Goal: Transaction & Acquisition: Purchase product/service

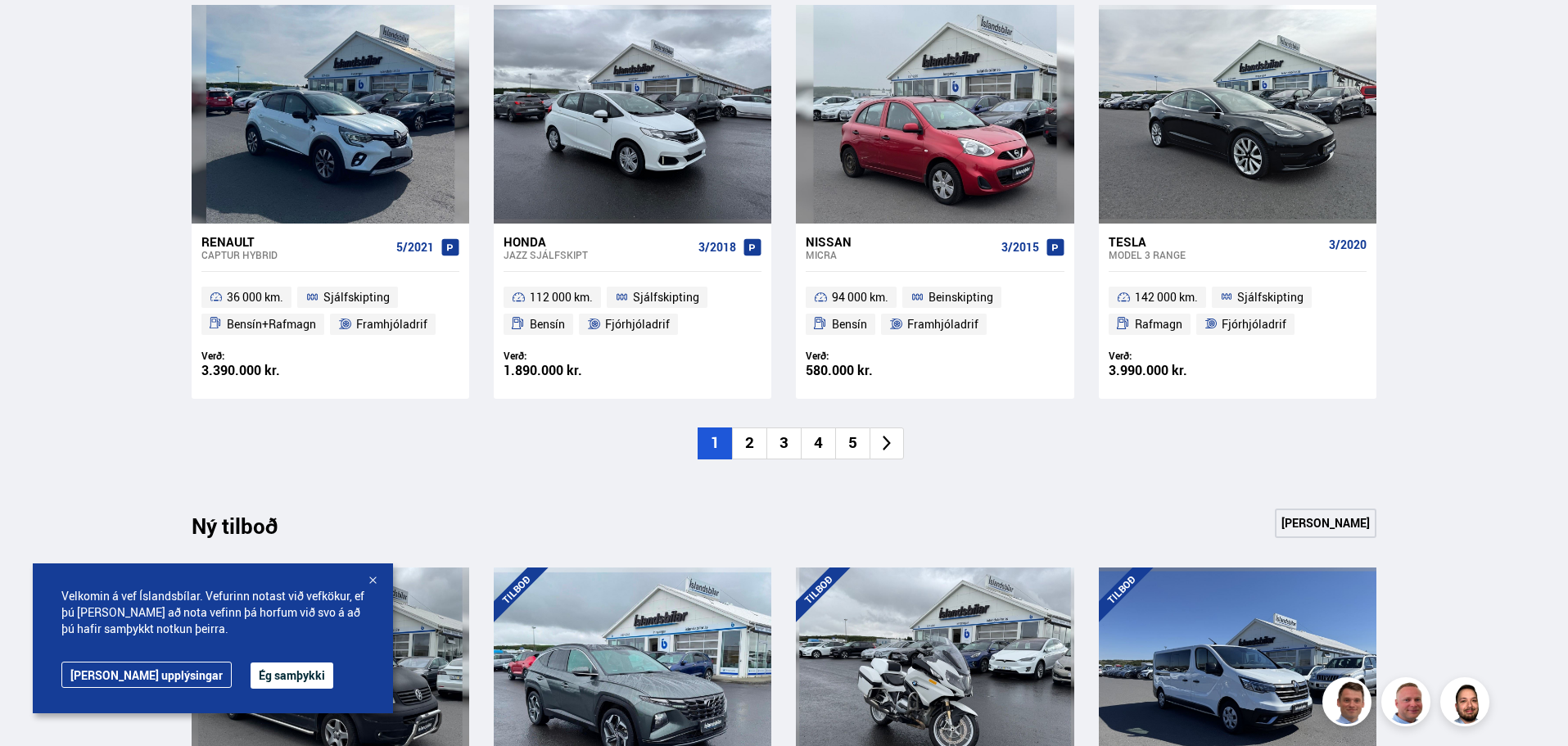
click at [890, 445] on icon at bounding box center [887, 443] width 19 height 19
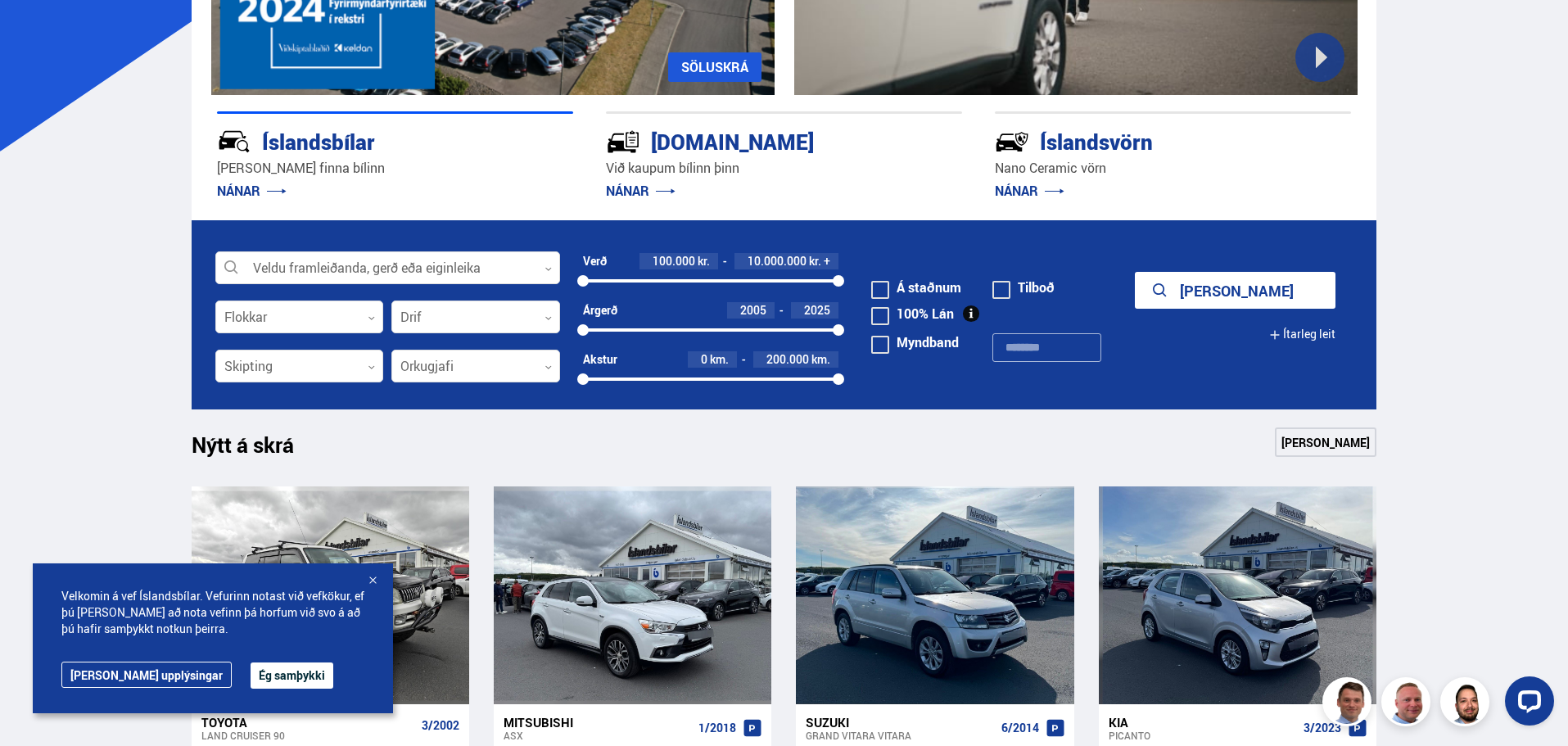
scroll to position [332, 0]
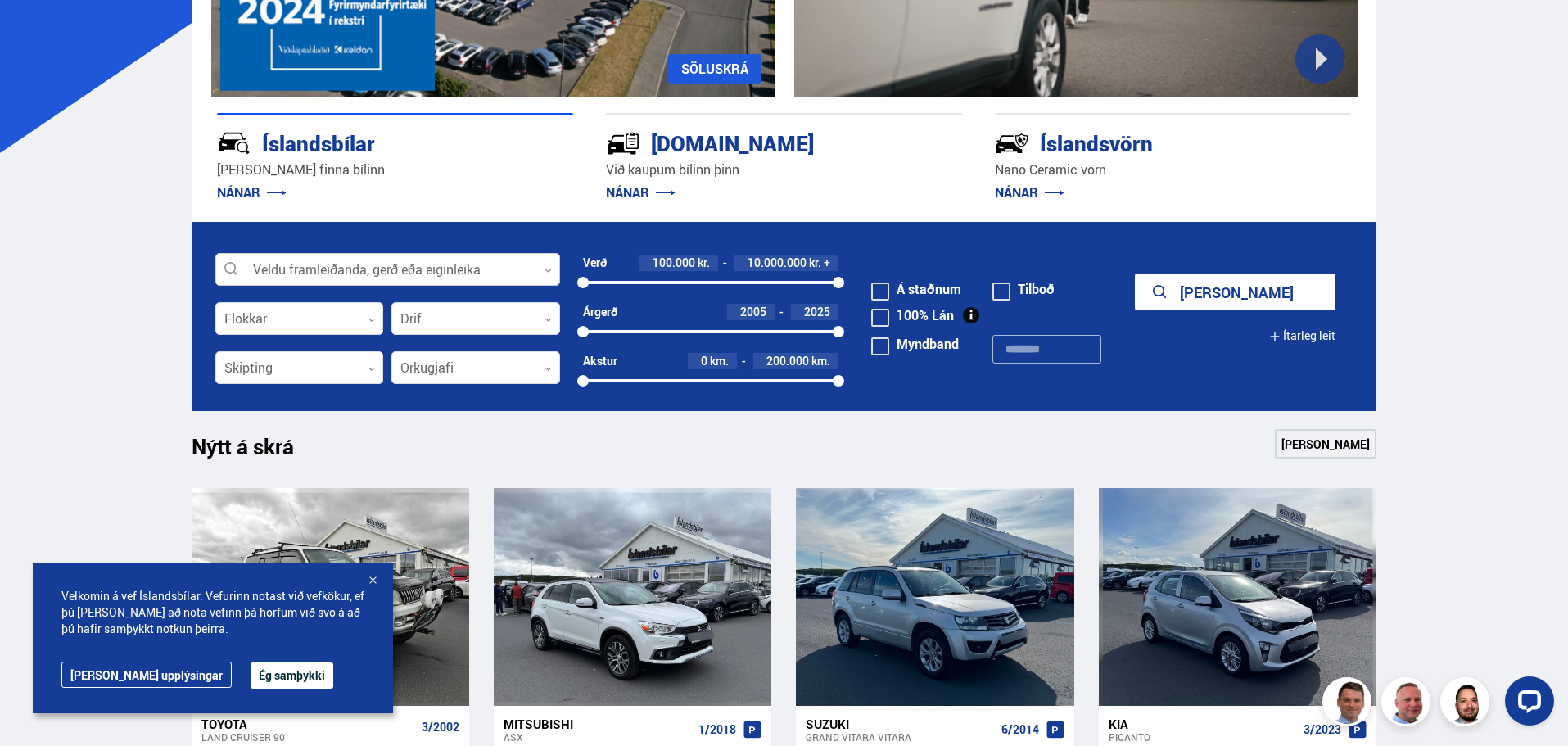
click at [326, 265] on div at bounding box center [388, 270] width 345 height 33
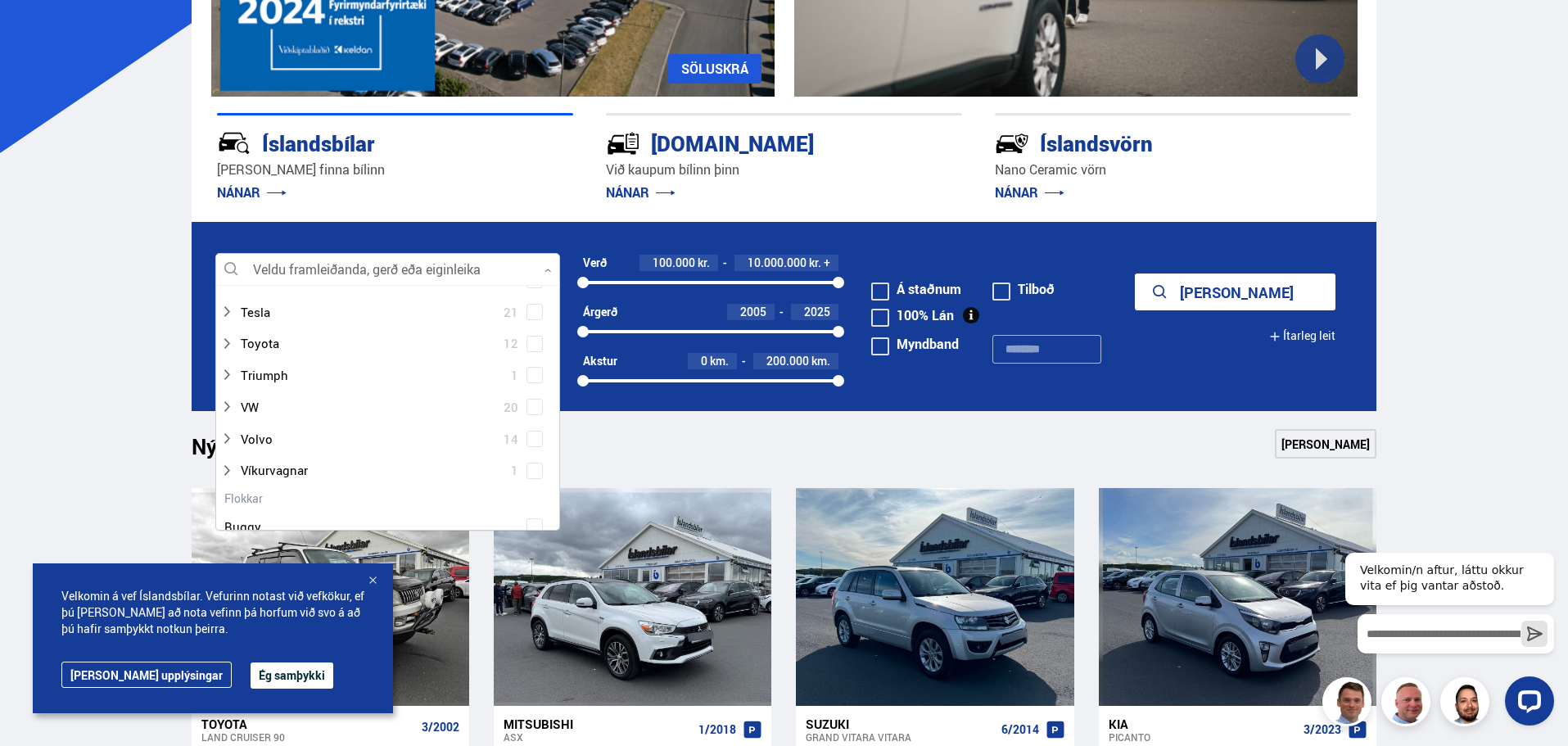
scroll to position [1065, 0]
click at [266, 345] on div at bounding box center [371, 345] width 302 height 23
click at [531, 345] on span at bounding box center [534, 345] width 7 height 7
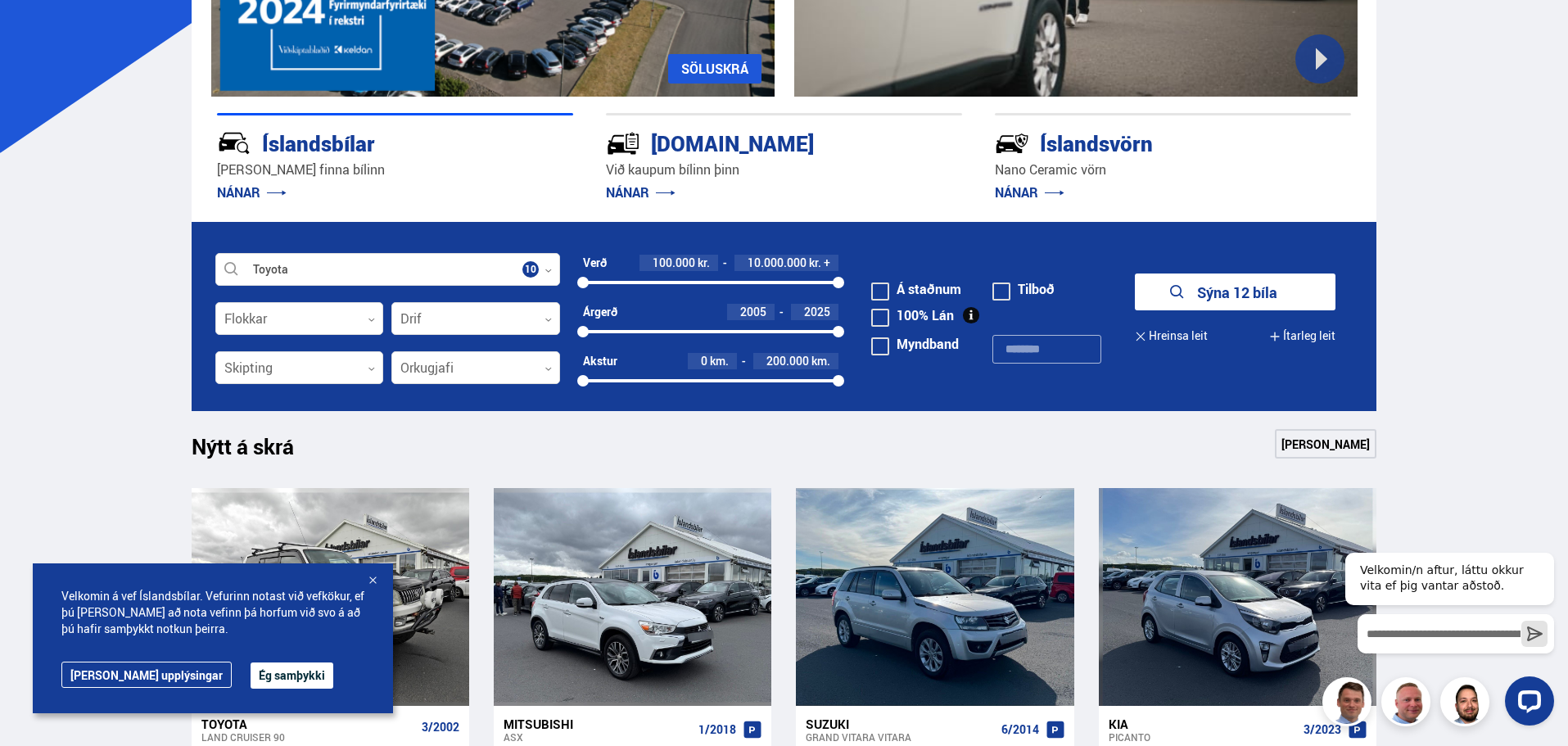
click at [1198, 287] on button "Sýna 12 bíla" at bounding box center [1235, 291] width 201 height 37
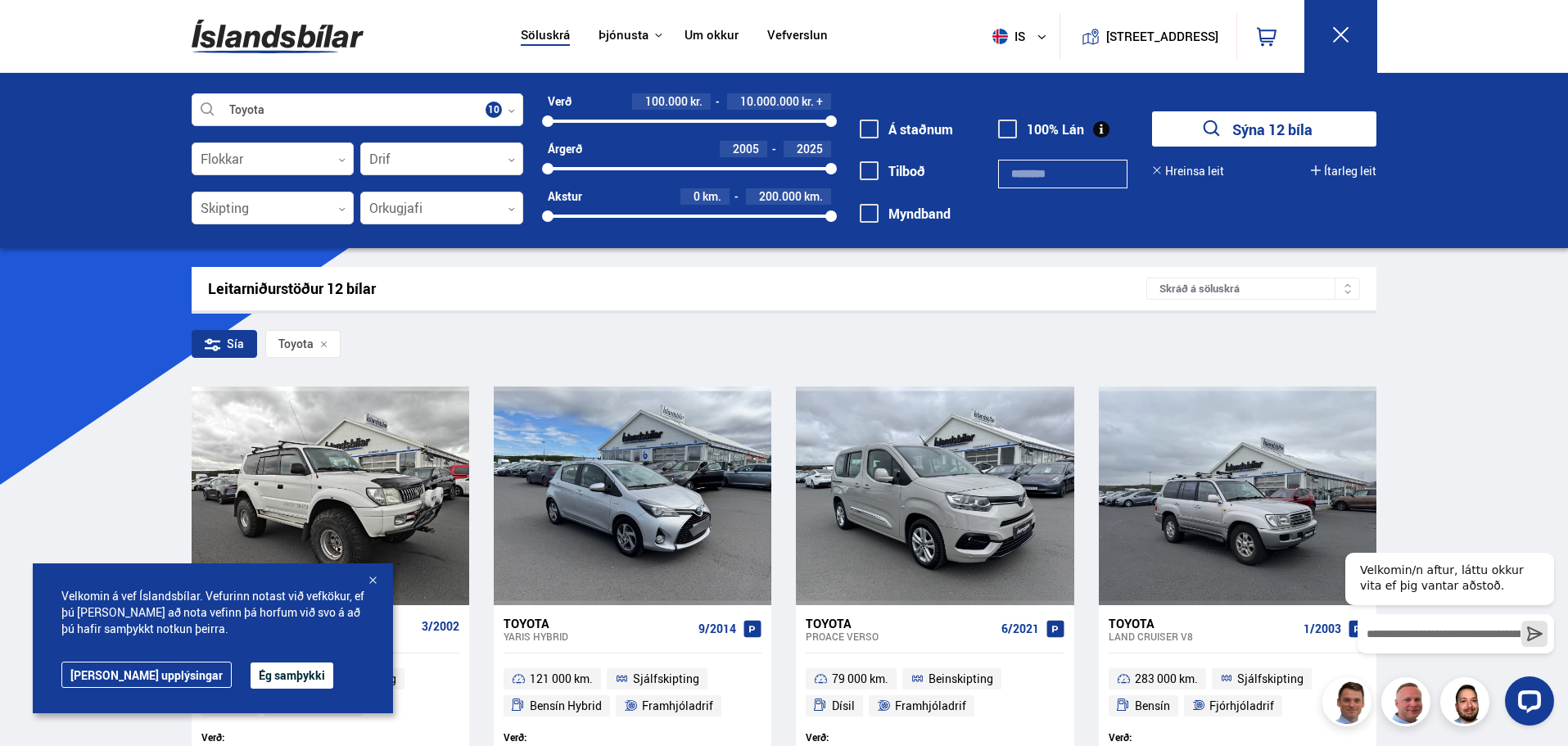
click at [250, 677] on button "Ég samþykki" at bounding box center [291, 676] width 82 height 26
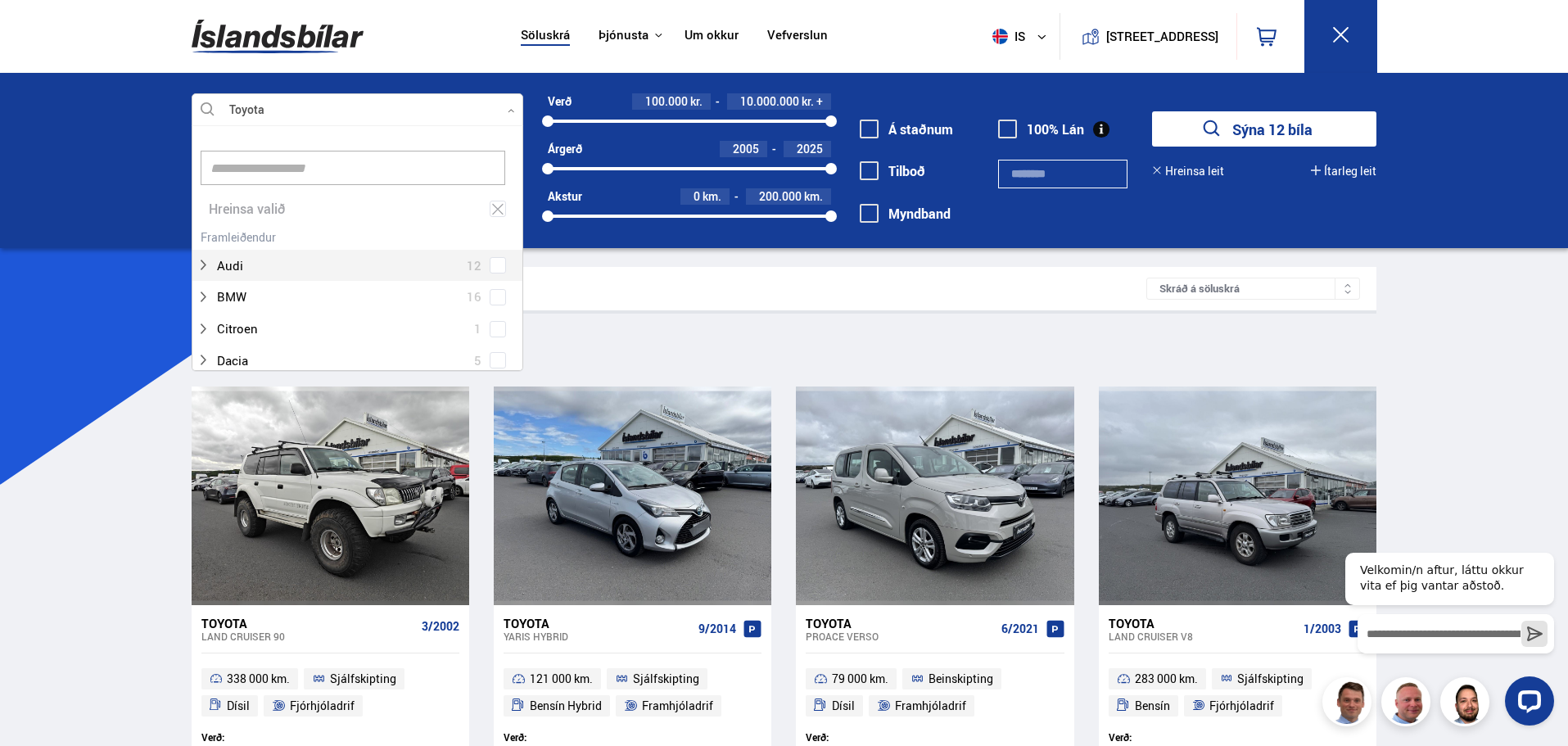
click at [508, 110] on icon at bounding box center [512, 111] width 7 height 7
click at [490, 206] on icon at bounding box center [498, 209] width 15 height 16
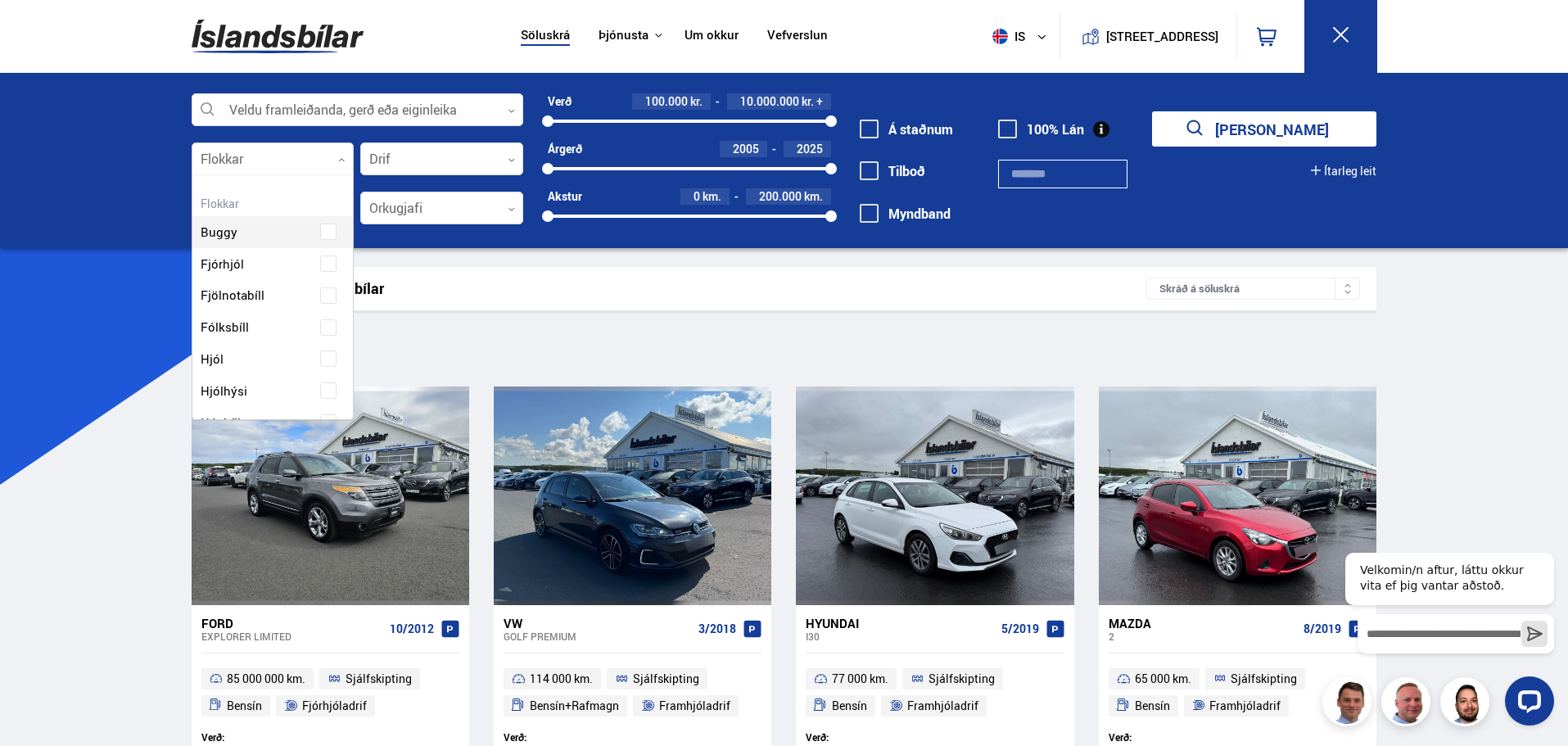
click at [339, 158] on icon at bounding box center [342, 160] width 7 height 7
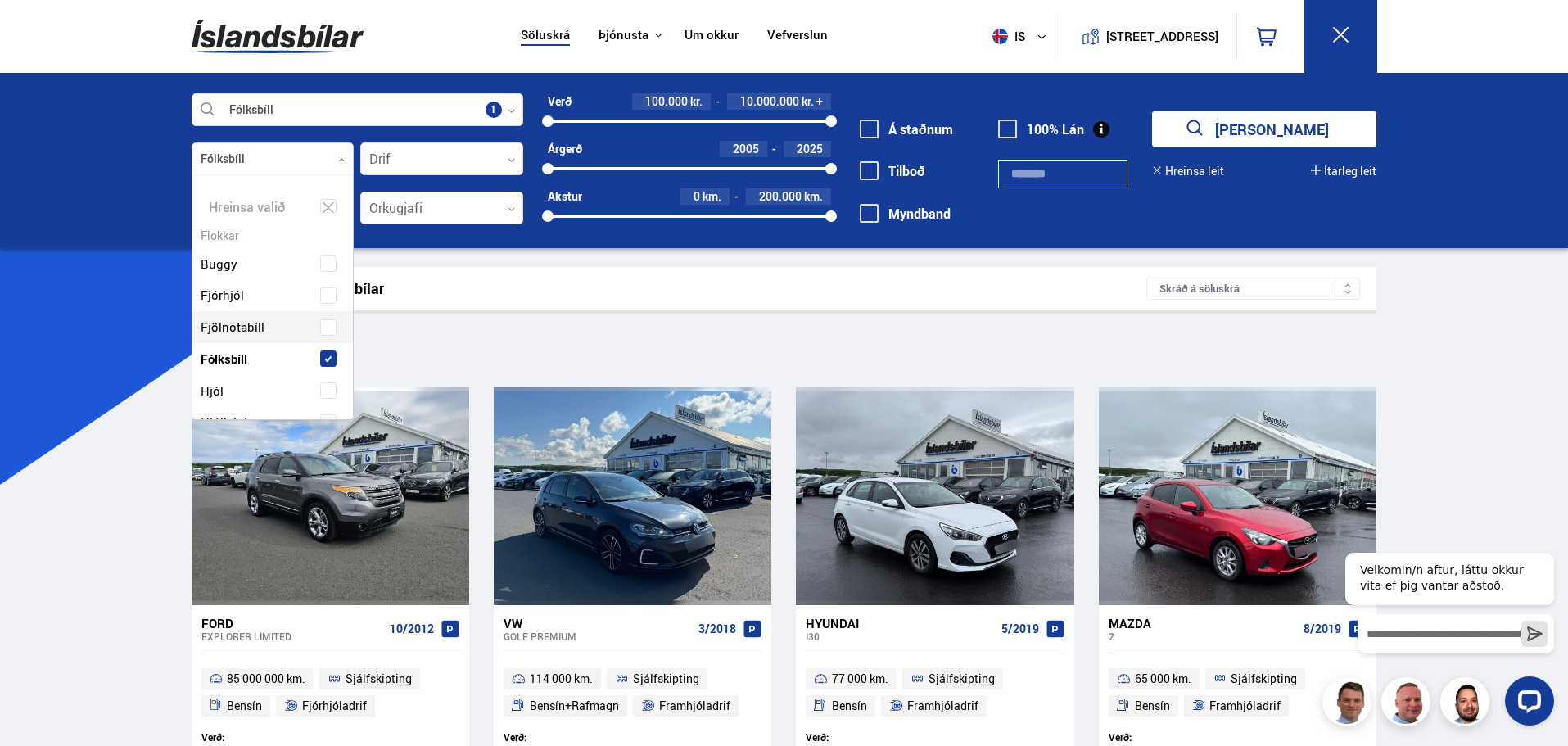
click at [328, 327] on div "Buggy Fjórhjól Fjölnotabíll Fólksbíll Hjól Hjólhýsi Húsbíll Jeppi Pallbíll Send…" at bounding box center [273, 521] width 161 height 596
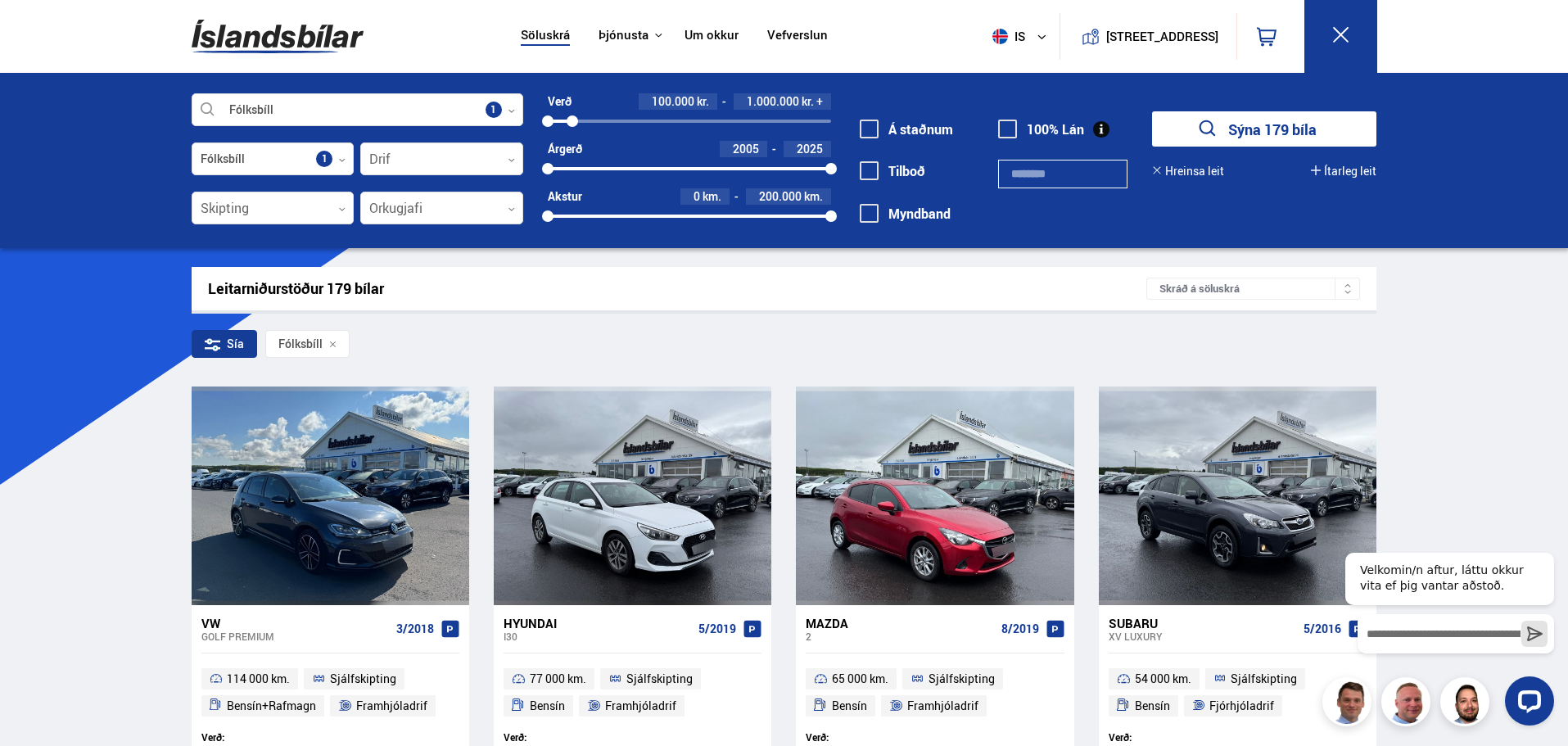
drag, startPoint x: 818, startPoint y: 127, endPoint x: 573, endPoint y: 159, distance: 247.1
click at [573, 159] on div "Verð 100.000 kr. 1.000.000 kr. + 100000 960170 Árgerð 2005 2025 2005 2025 Akstu…" at bounding box center [677, 165] width 307 height 142
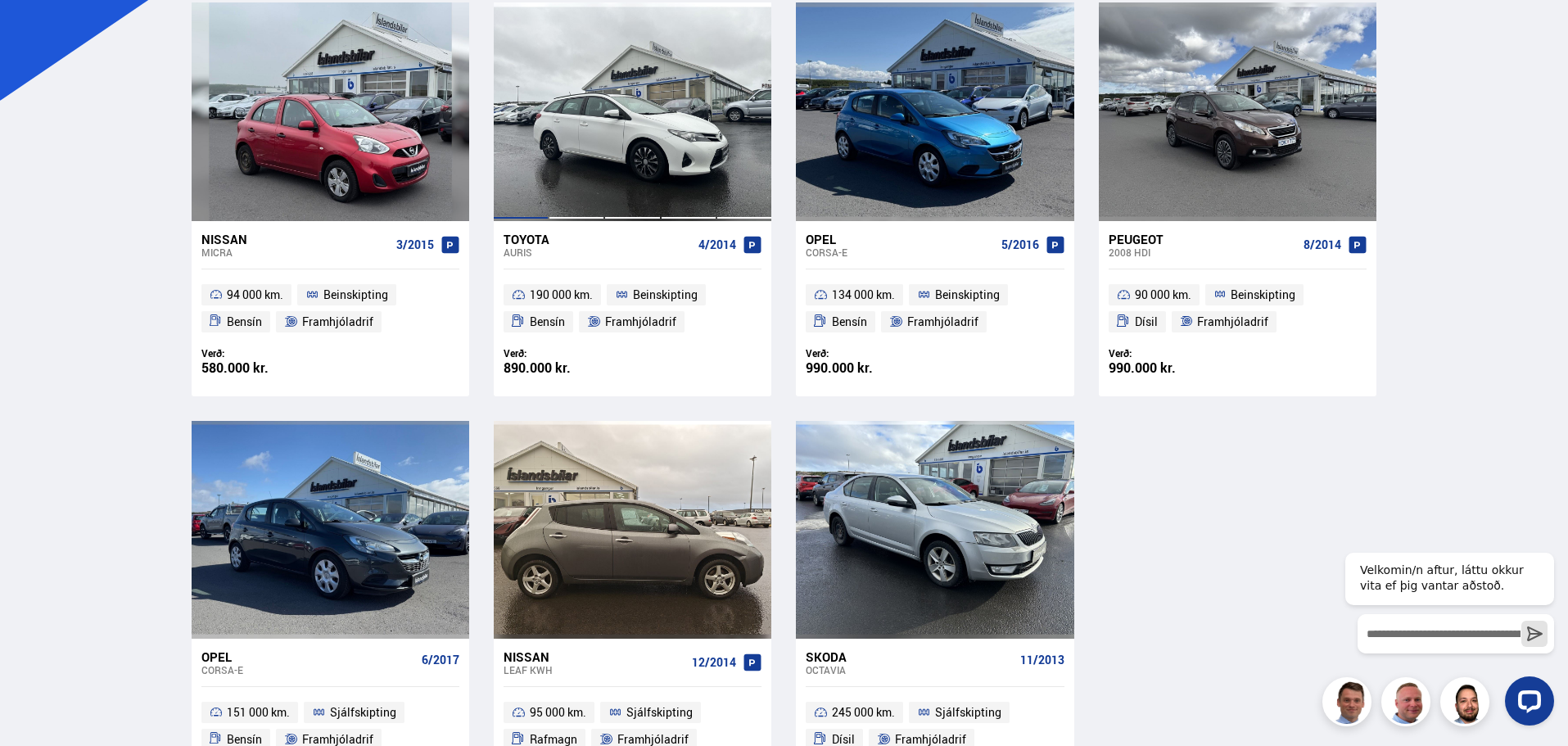
scroll to position [375, 0]
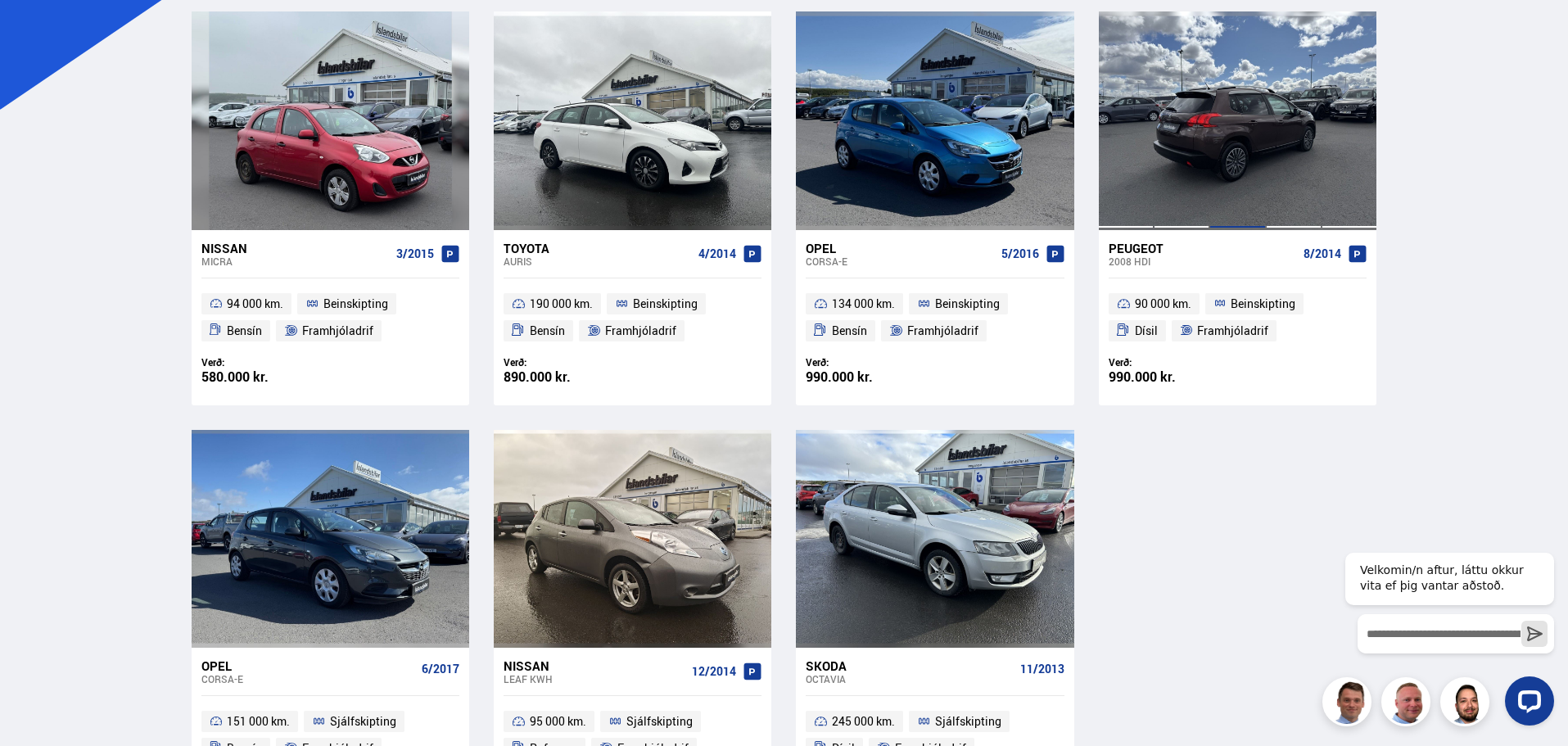
click at [1232, 158] on div at bounding box center [1236, 120] width 55 height 217
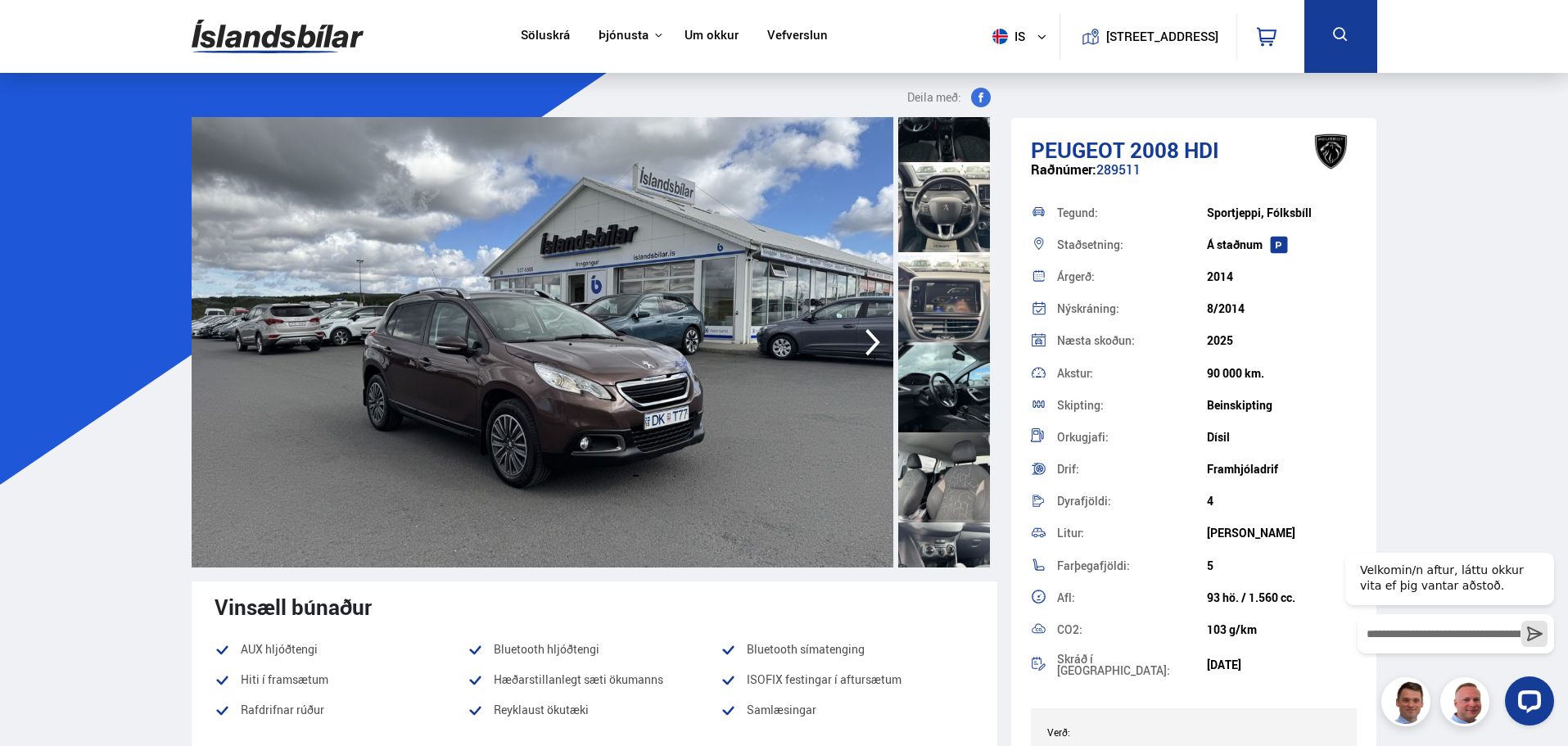
scroll to position [737, 0]
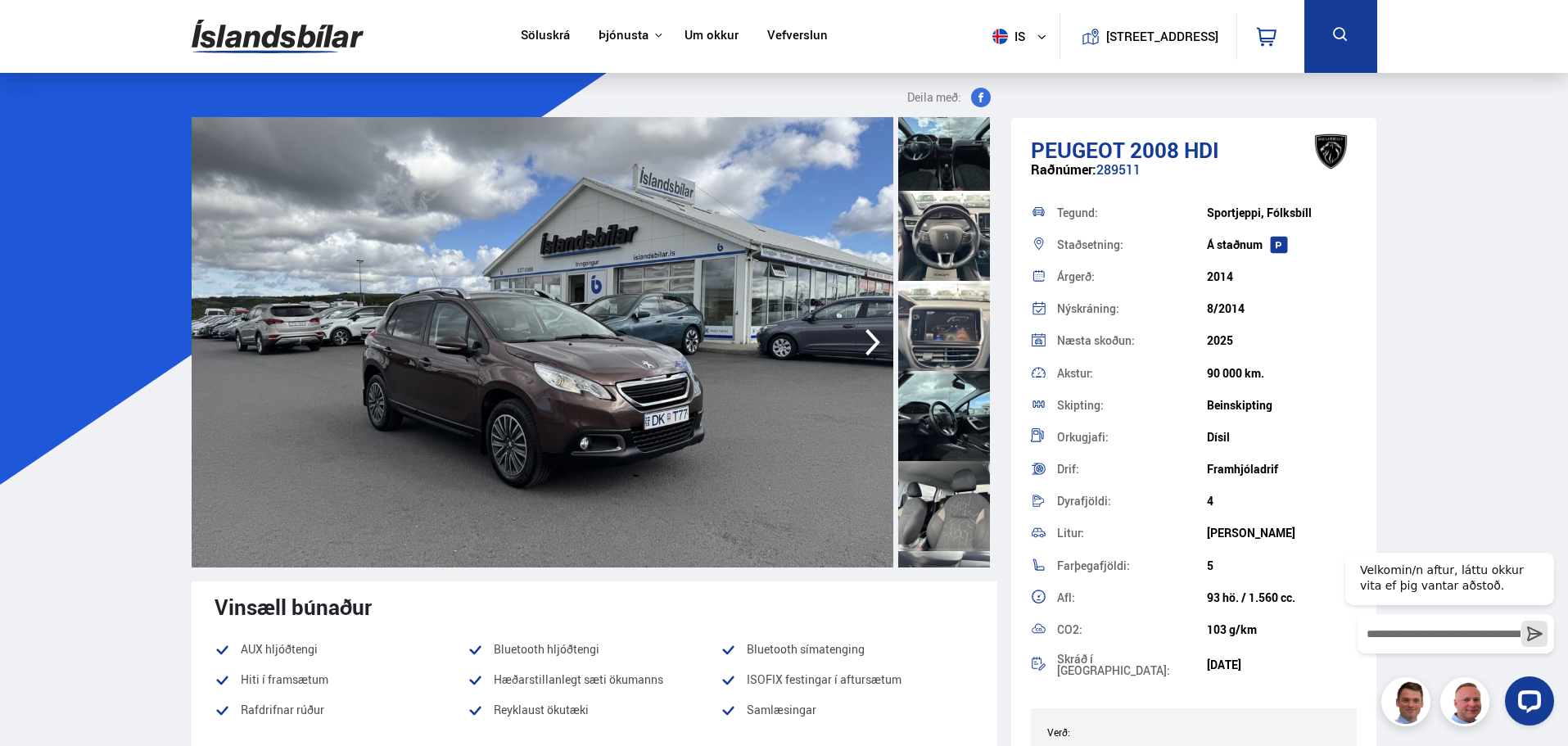
click at [950, 229] on div at bounding box center [944, 236] width 92 height 90
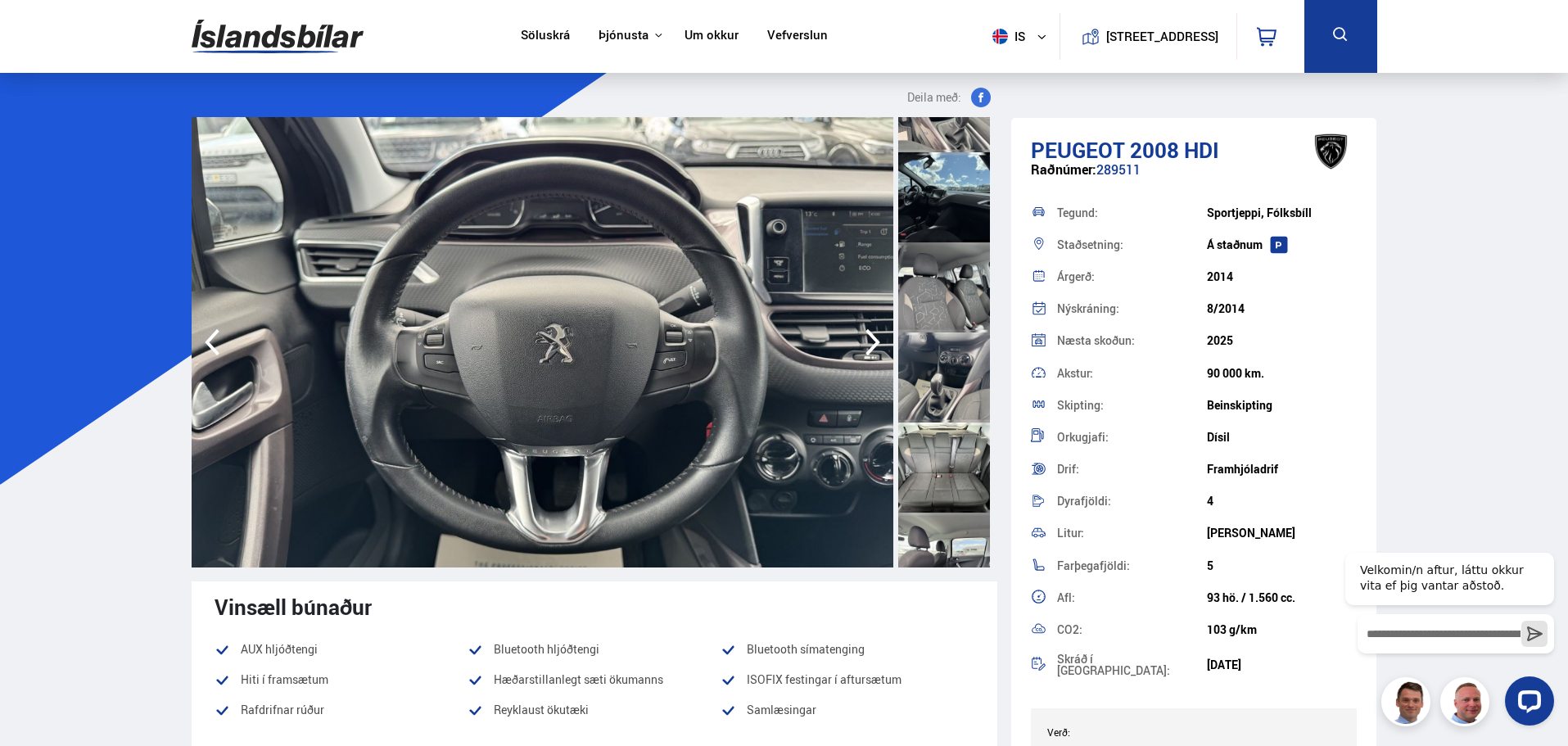
scroll to position [1228, 0]
click at [942, 325] on div at bounding box center [944, 285] width 92 height 90
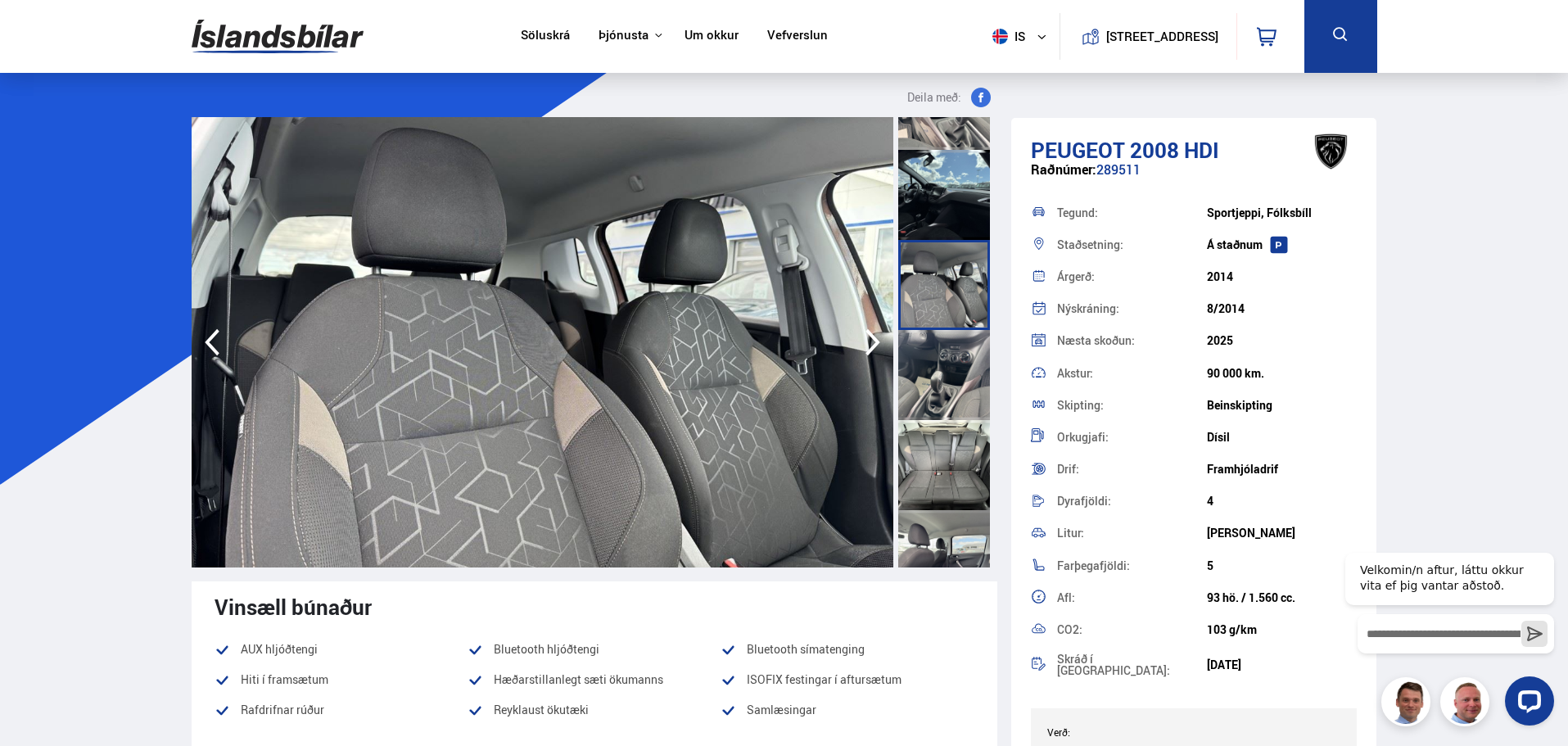
click at [942, 369] on div at bounding box center [944, 375] width 92 height 90
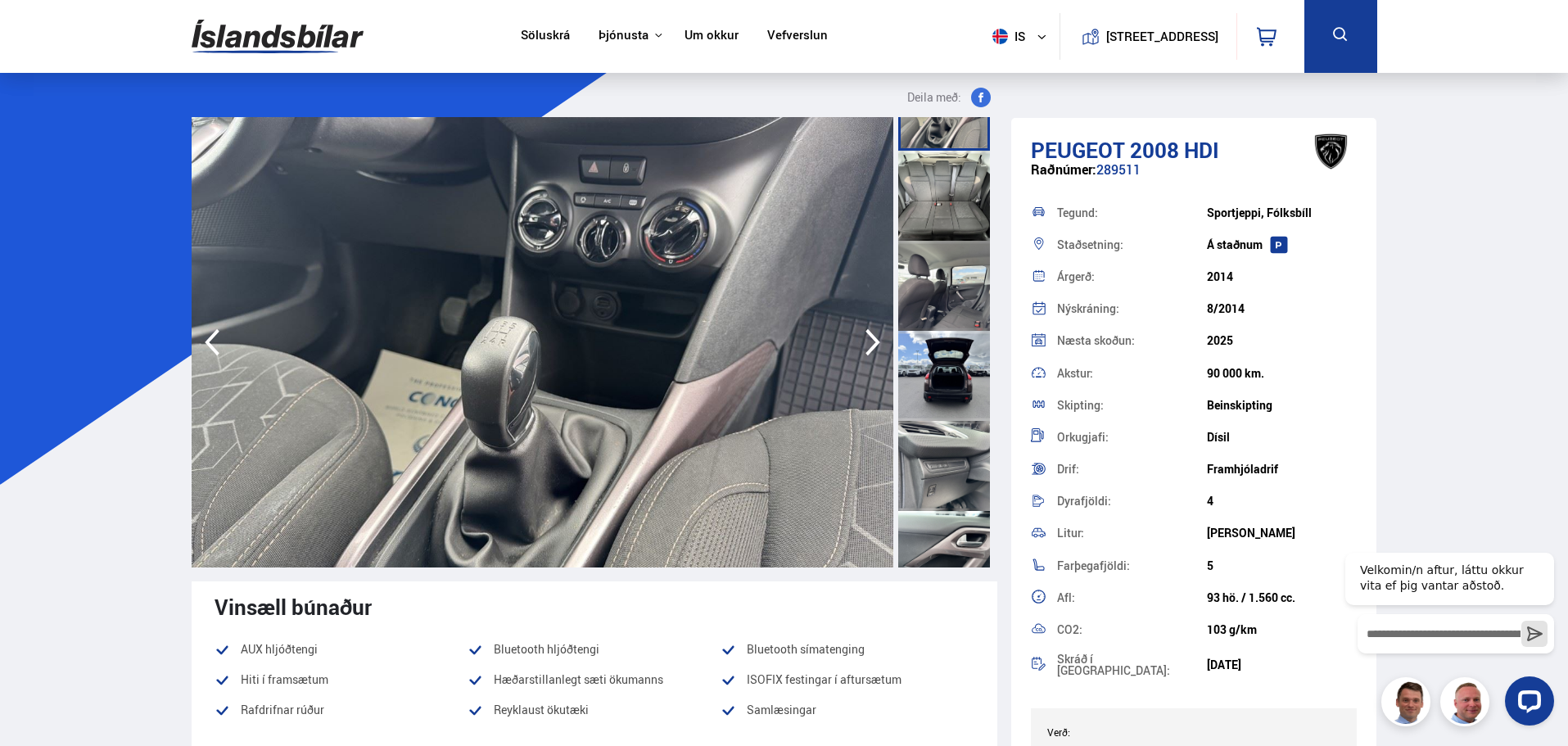
scroll to position [1556, 0]
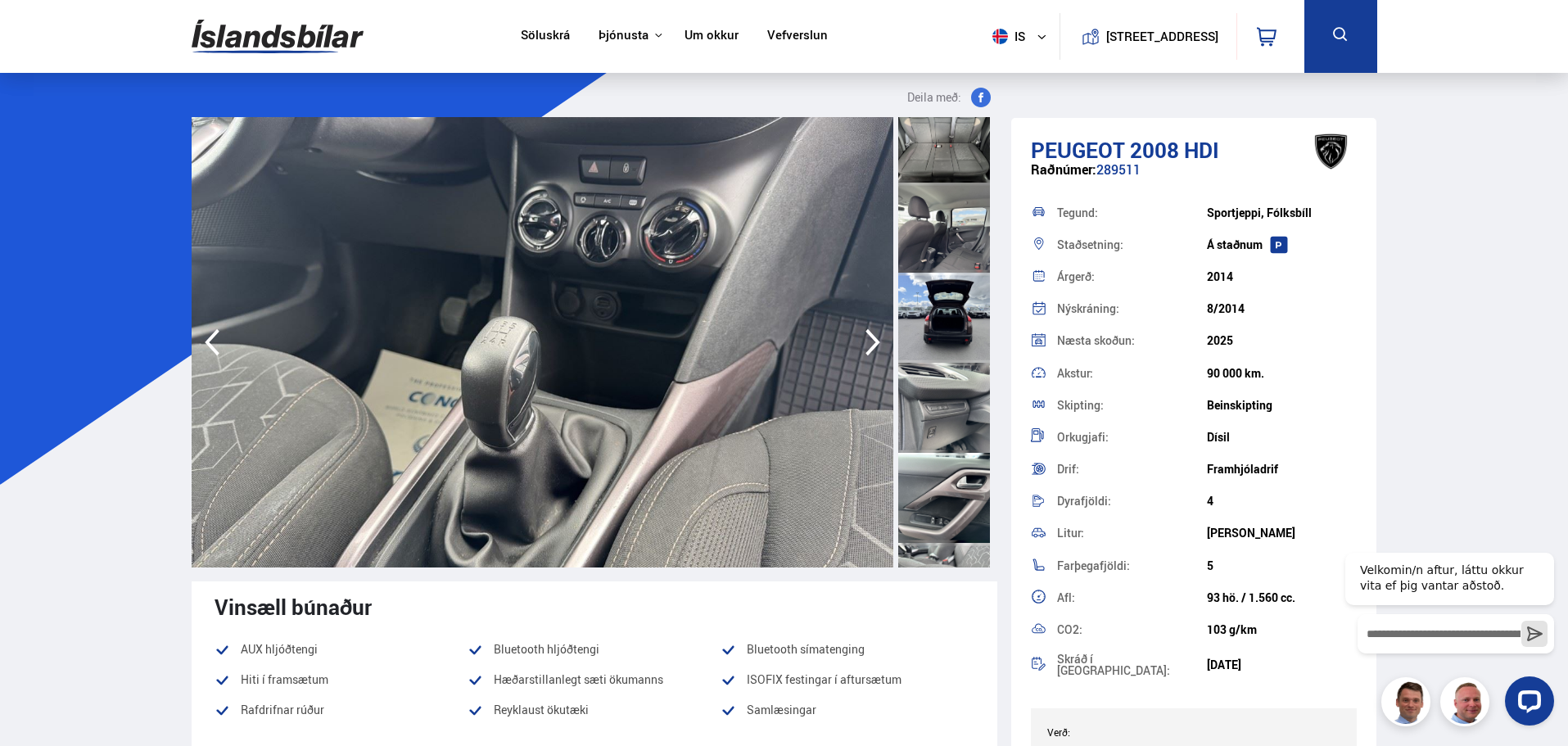
click at [941, 341] on div at bounding box center [944, 318] width 92 height 90
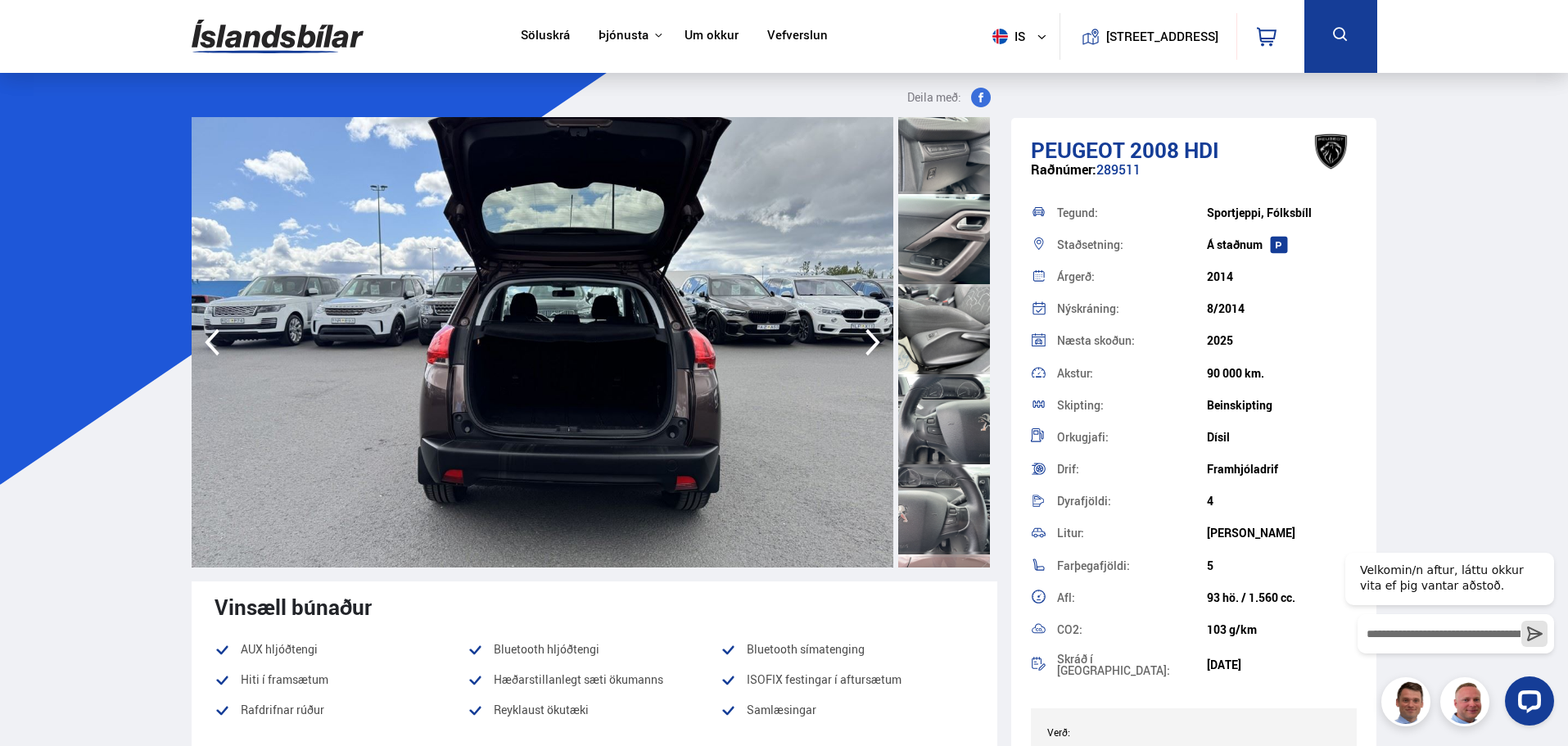
scroll to position [1883, 0]
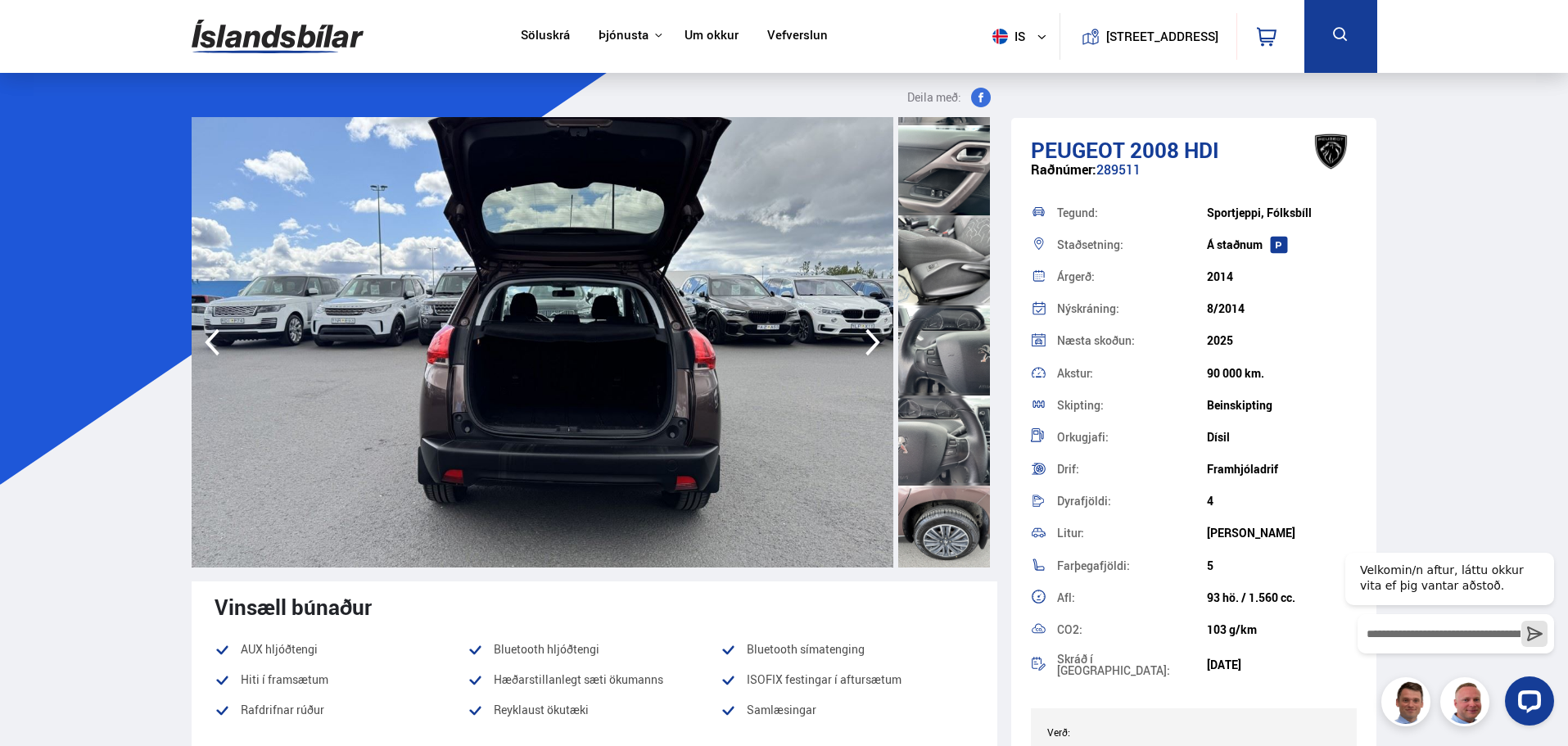
click at [942, 340] on div at bounding box center [944, 351] width 92 height 90
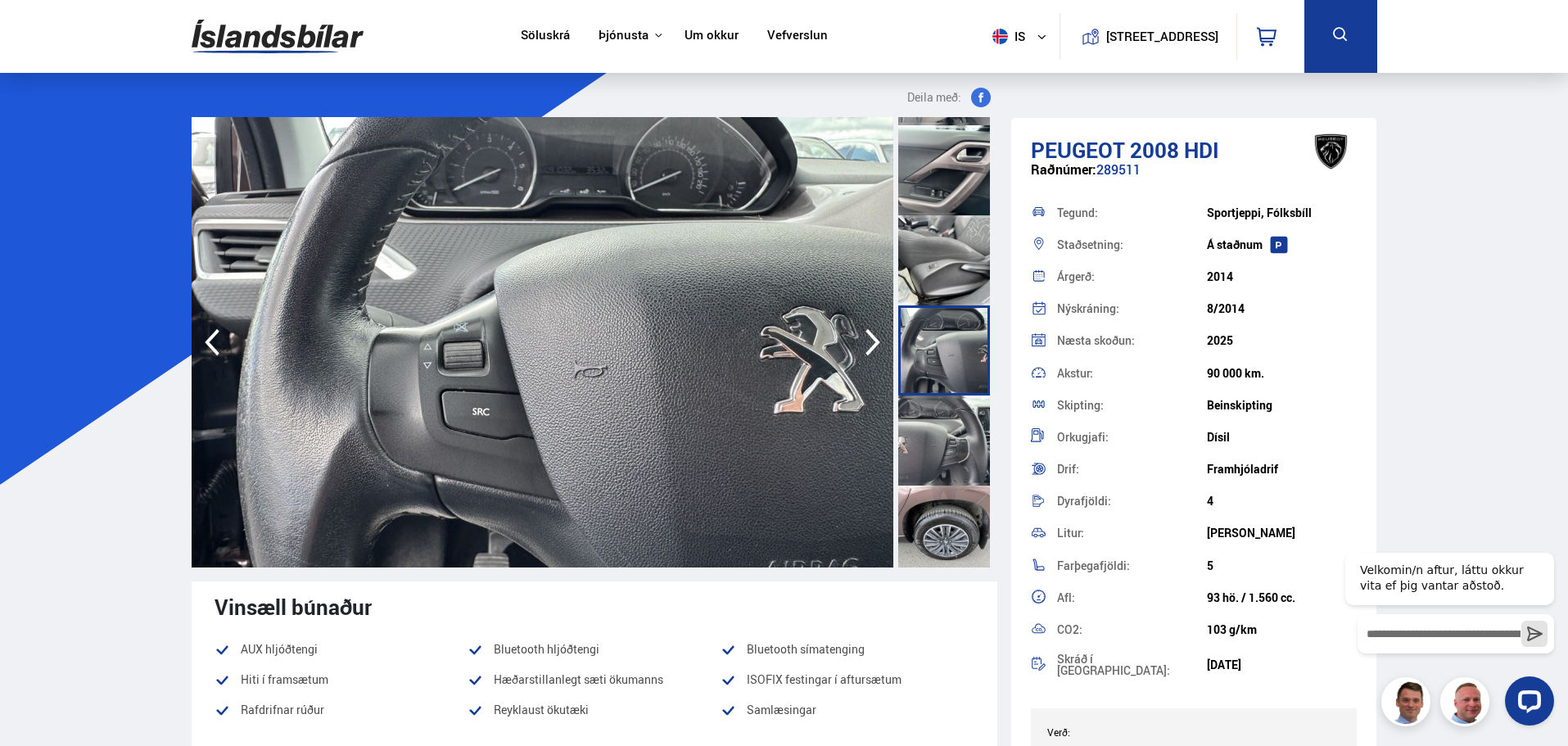
scroll to position [1891, 0]
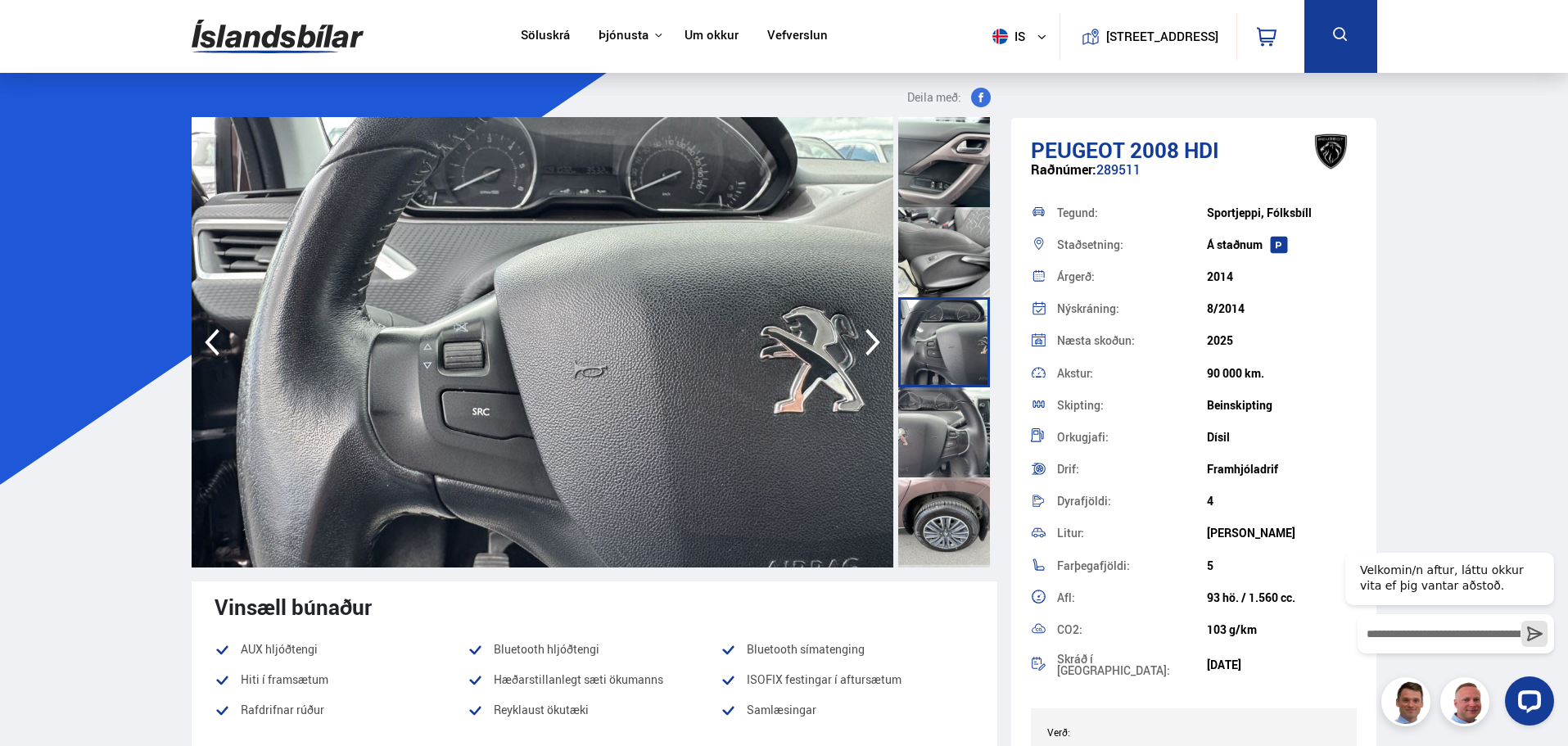
click at [956, 489] on div at bounding box center [944, 522] width 92 height 90
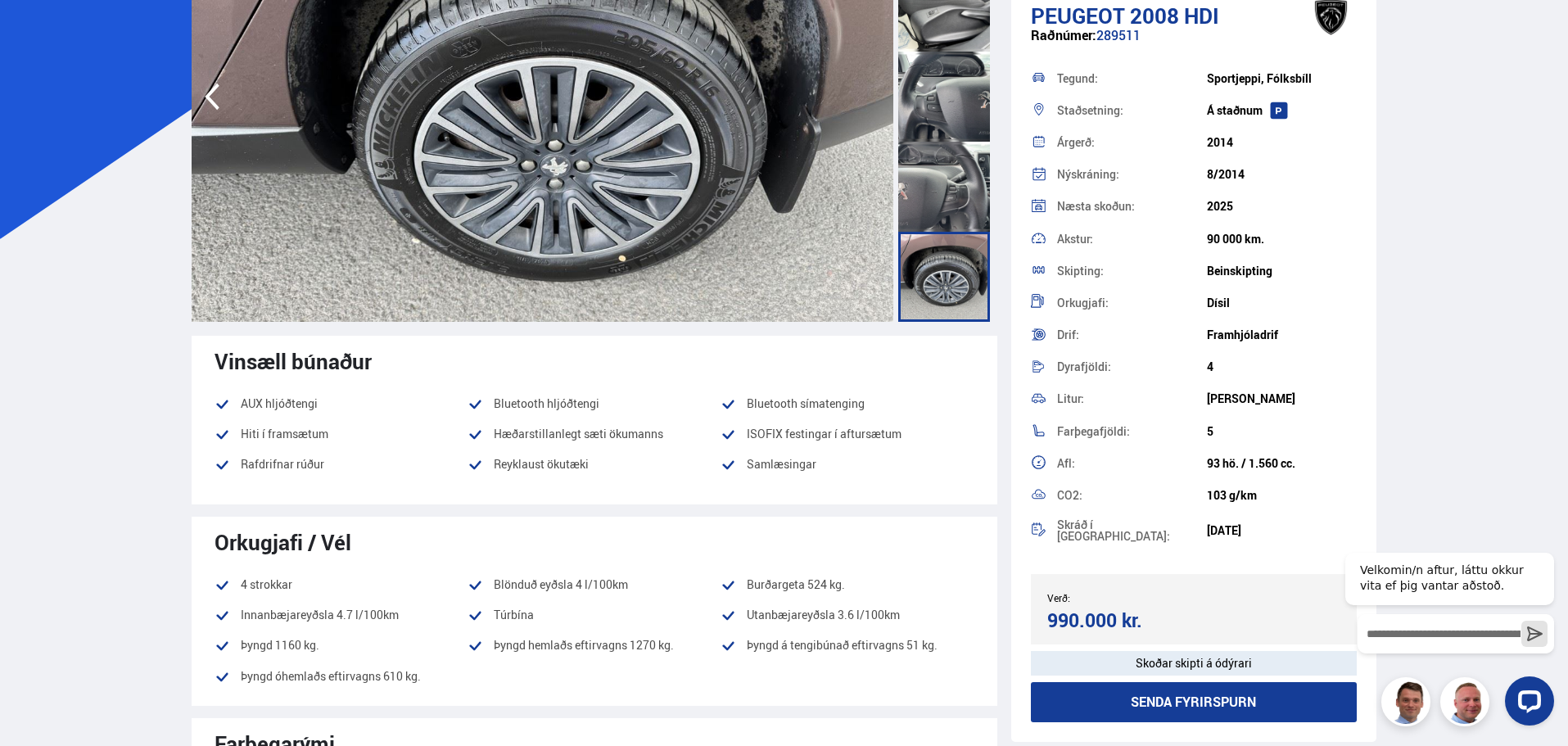
scroll to position [0, 0]
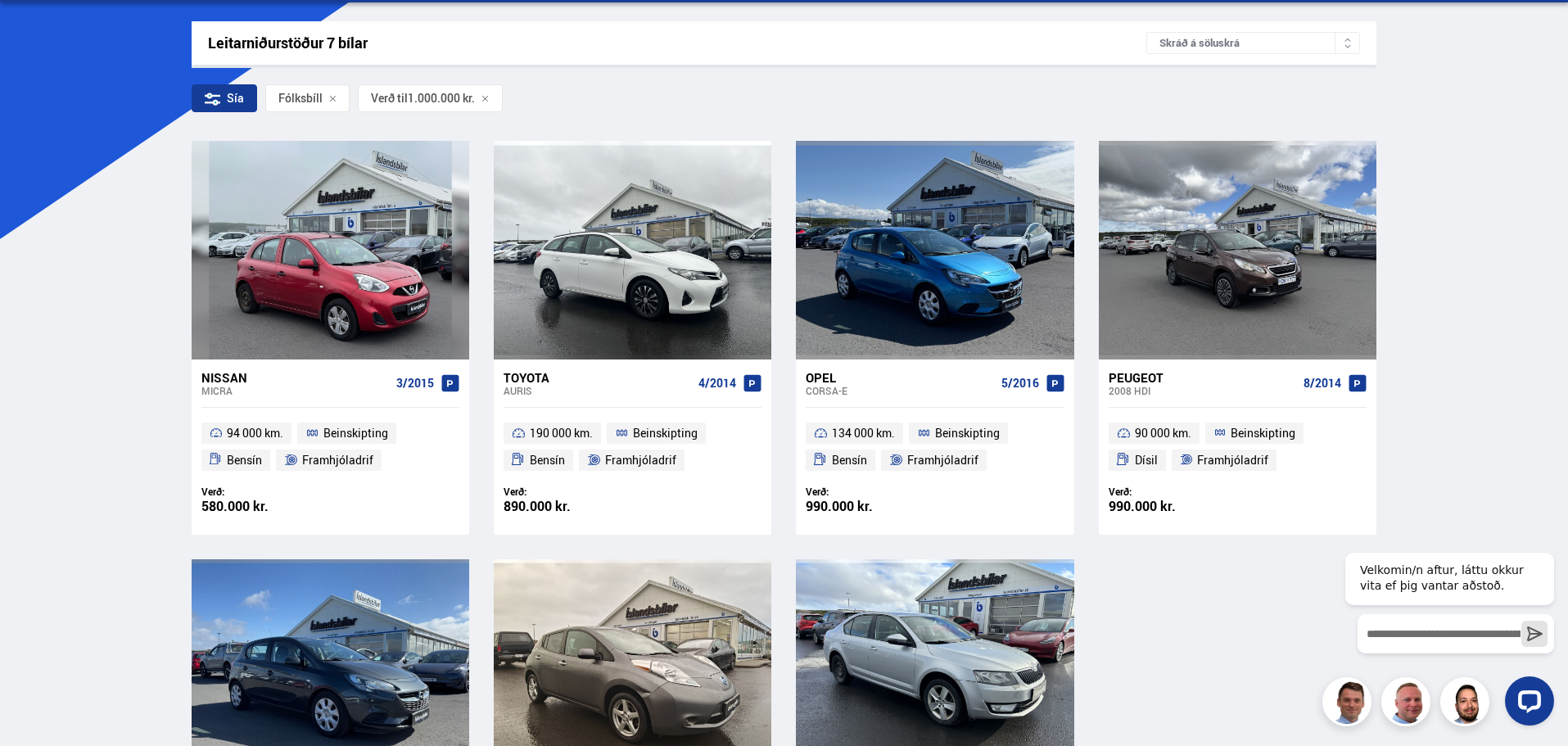
scroll to position [551, 0]
